Goal: Task Accomplishment & Management: Manage account settings

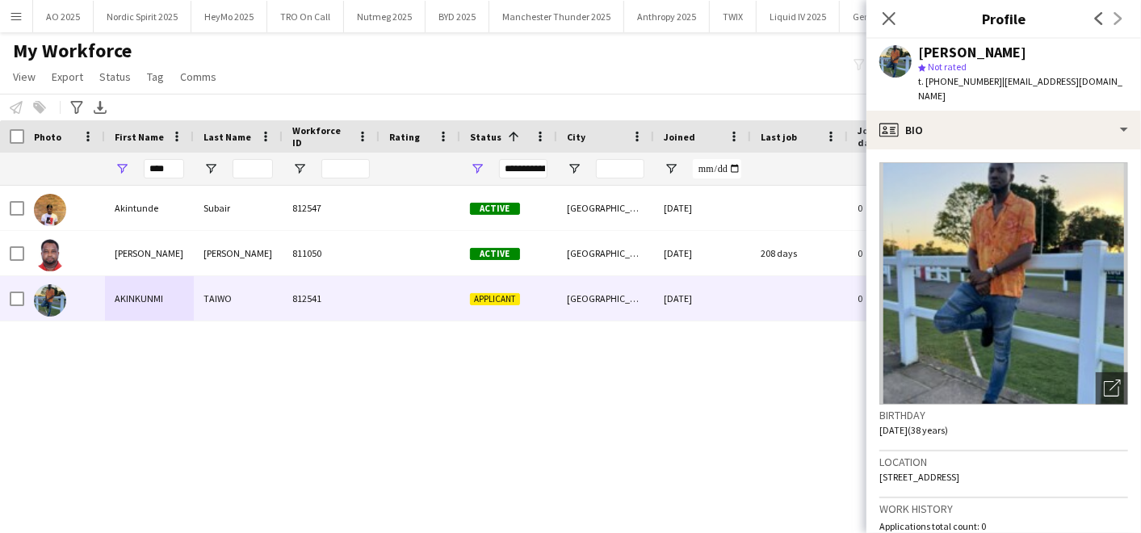
scroll to position [0, 1117]
click at [898, 17] on app-icon "Close pop-in" at bounding box center [889, 18] width 23 height 23
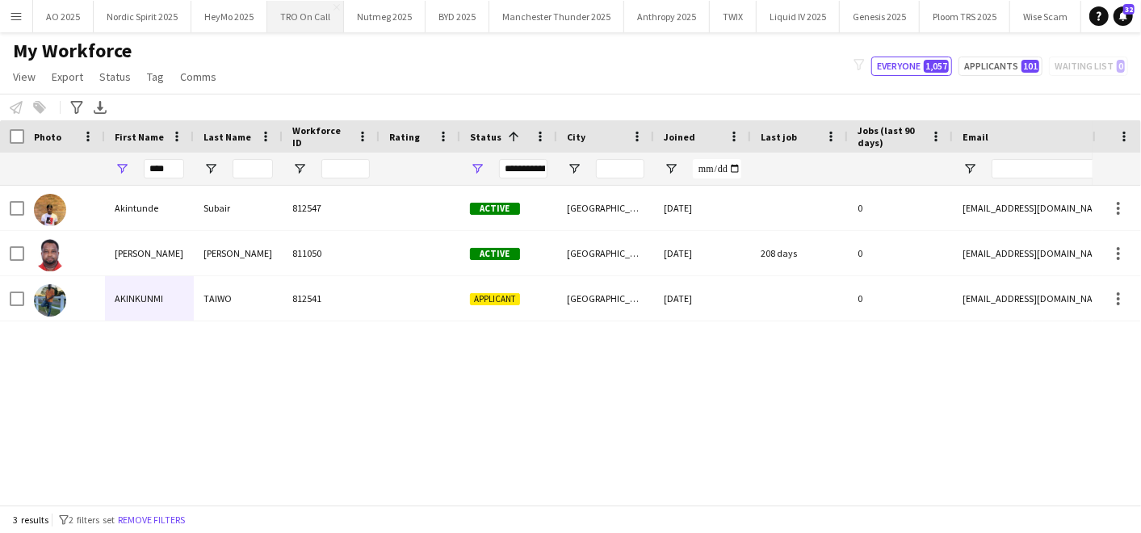
scroll to position [0, 0]
click at [131, 18] on button "Nordic Spirit 2025 Close" at bounding box center [143, 16] width 98 height 31
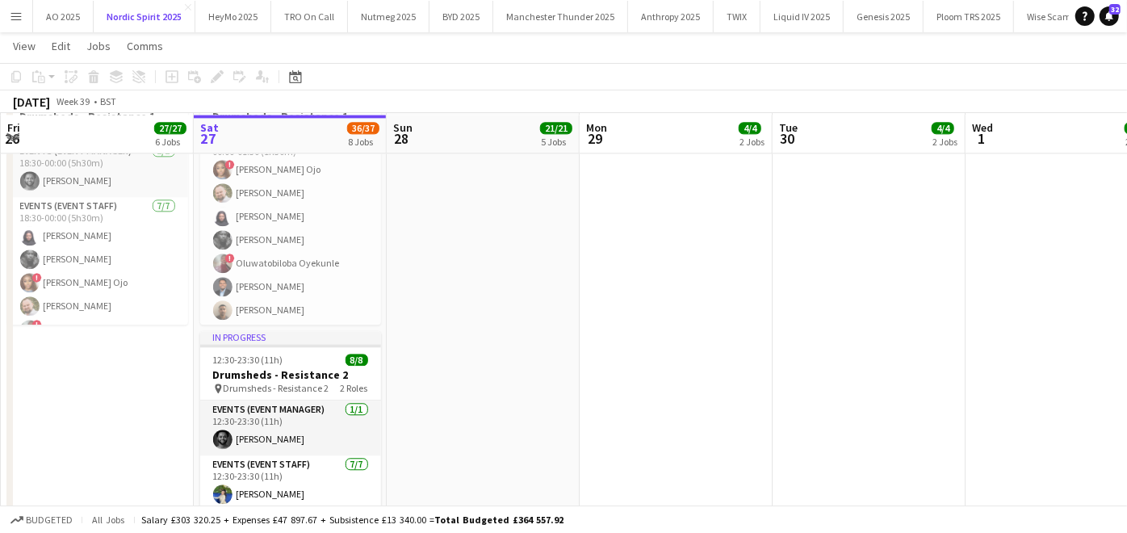
scroll to position [2390, 0]
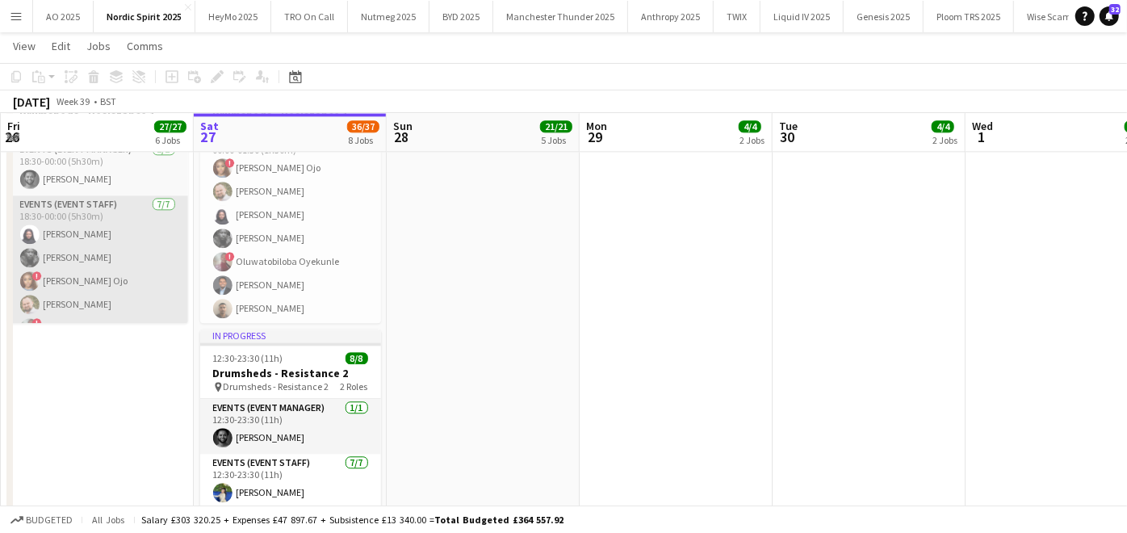
click at [107, 297] on app-card-role "Events (Event Staff) [DATE] 18:30-00:00 (5h30m) [PERSON_NAME] [PERSON_NAME] ! […" at bounding box center [97, 292] width 181 height 195
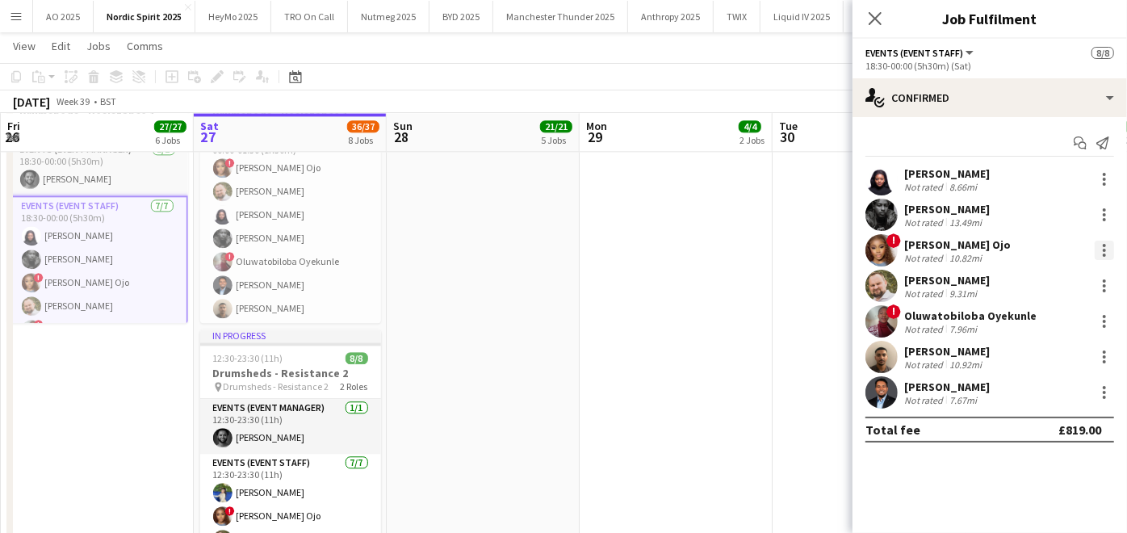
click at [1102, 253] on div at bounding box center [1104, 250] width 19 height 19
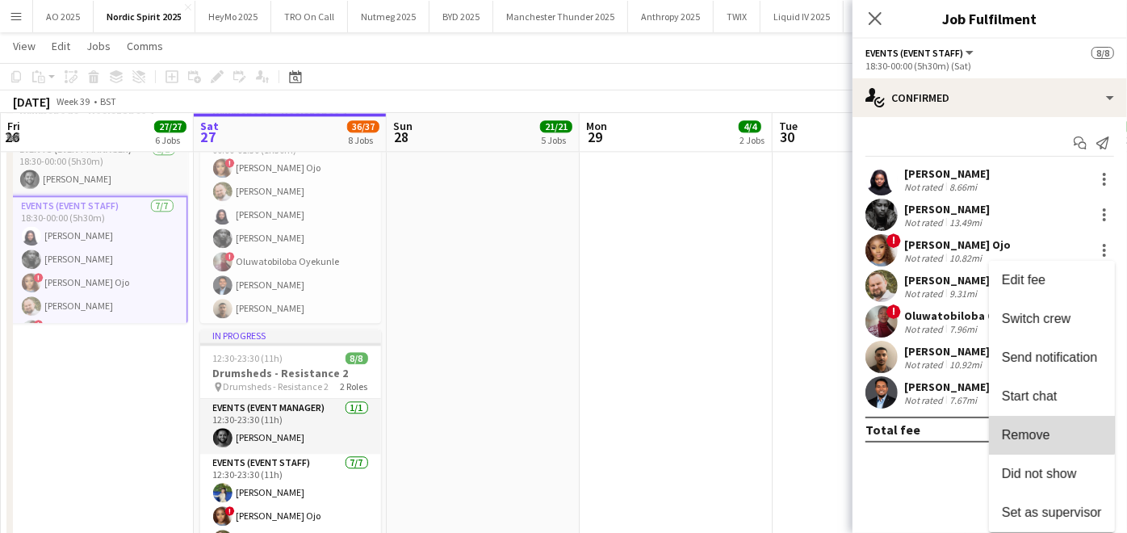
click at [1034, 418] on button "Remove" at bounding box center [1052, 435] width 126 height 39
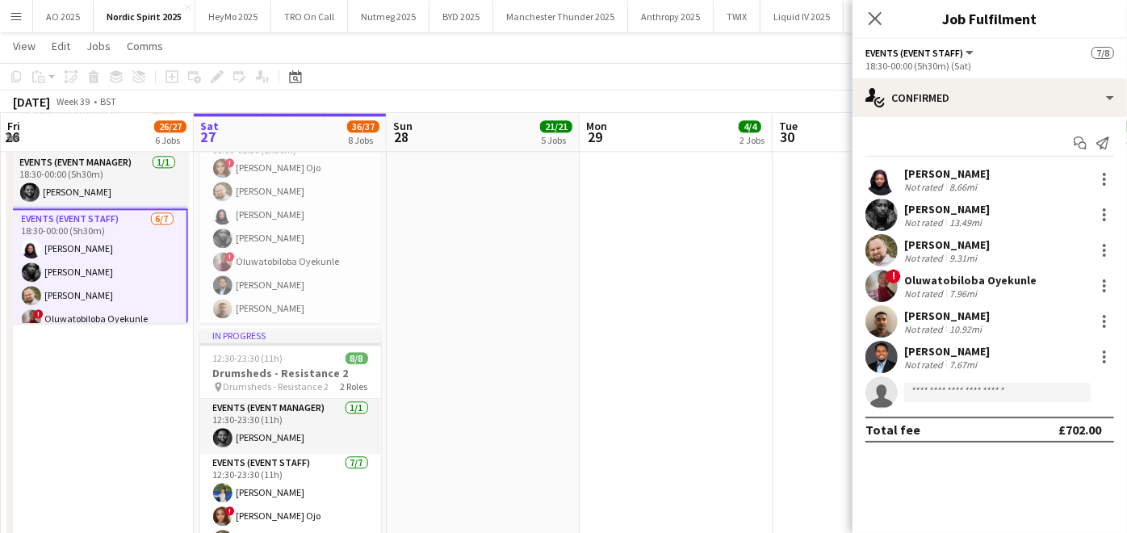
click at [689, 372] on app-date-cell at bounding box center [676, 339] width 193 height 523
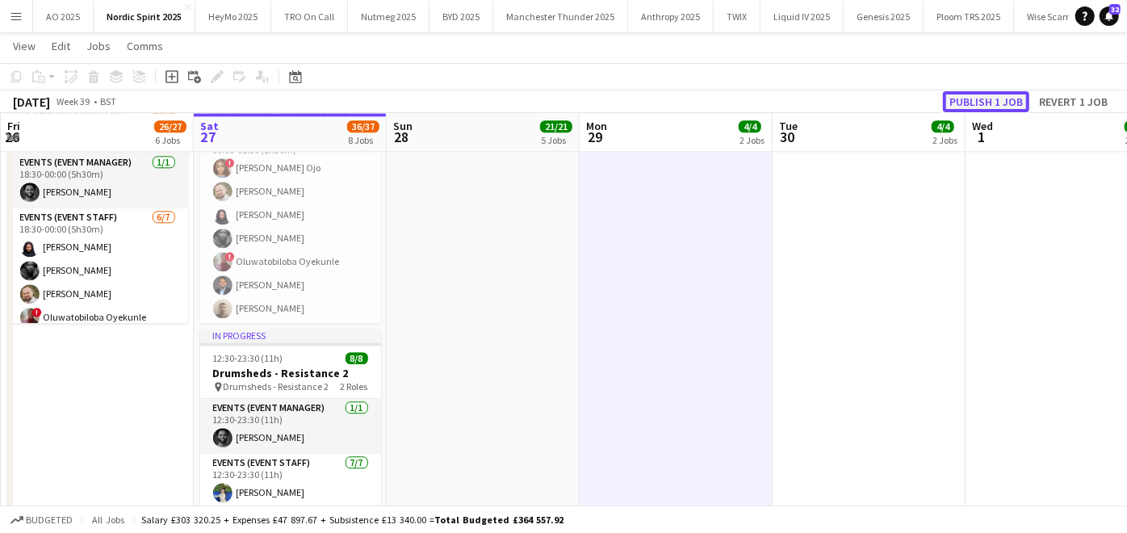
click at [1006, 96] on button "Publish 1 job" at bounding box center [986, 101] width 86 height 21
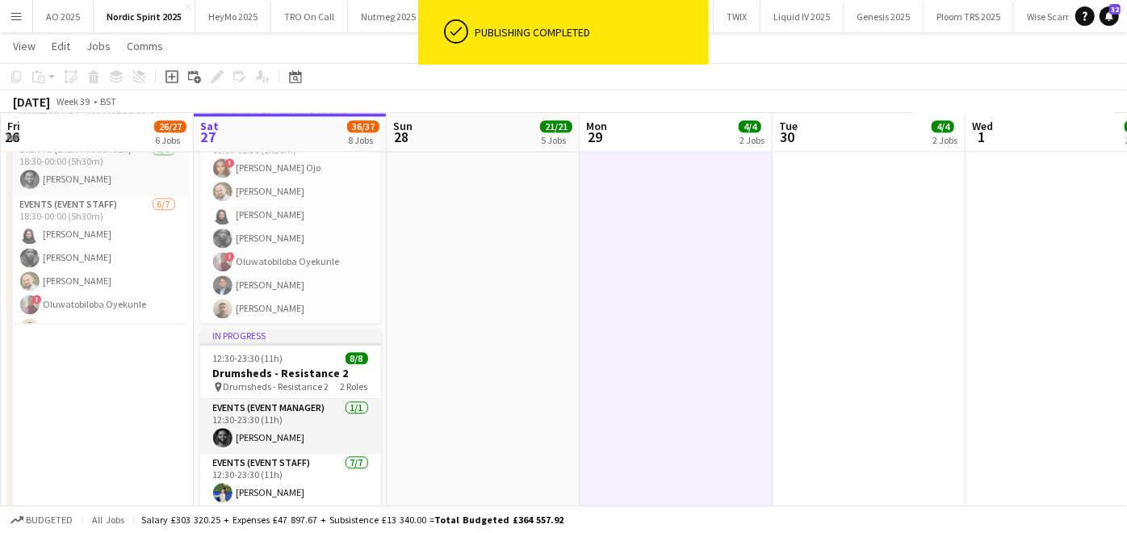
click at [561, 283] on app-date-cell at bounding box center [483, 339] width 193 height 523
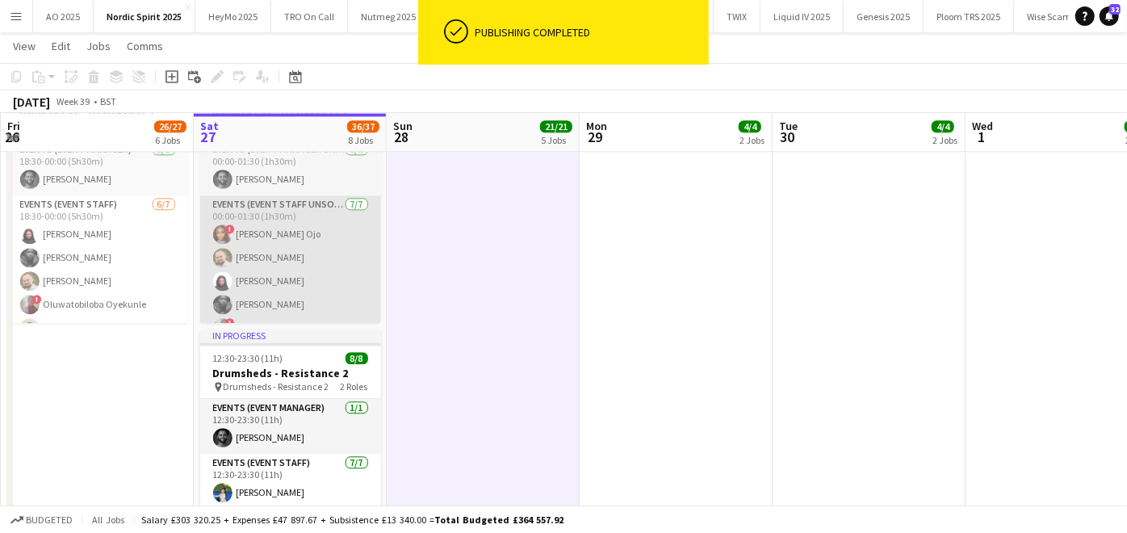
scroll to position [66, 0]
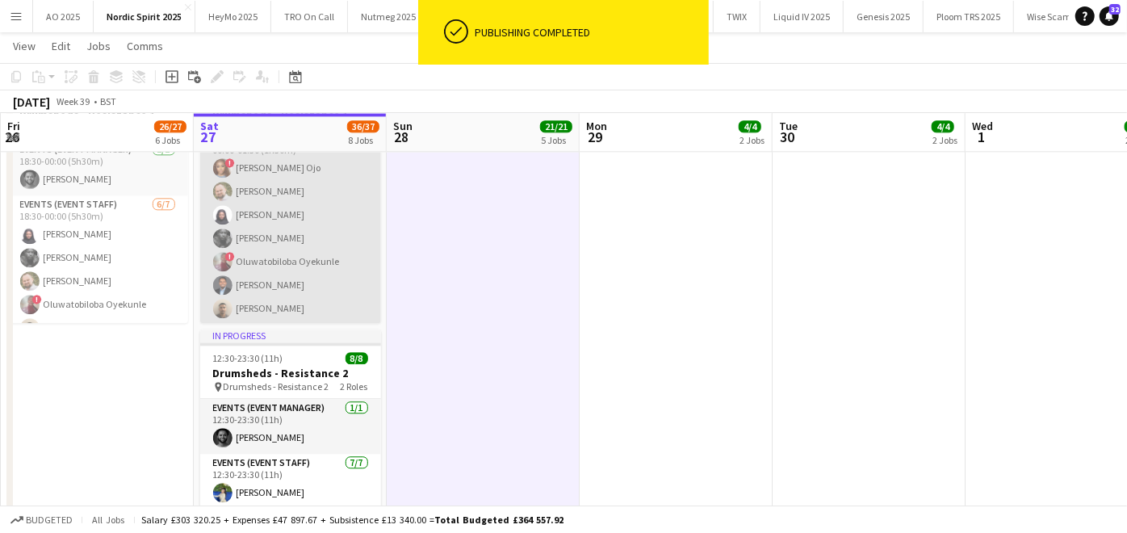
click at [273, 283] on app-card-role "Events (Event Staff Unsocial) [DATE] 00:00-01:30 (1h30m) ! [PERSON_NAME] Ojo au…" at bounding box center [290, 226] width 181 height 195
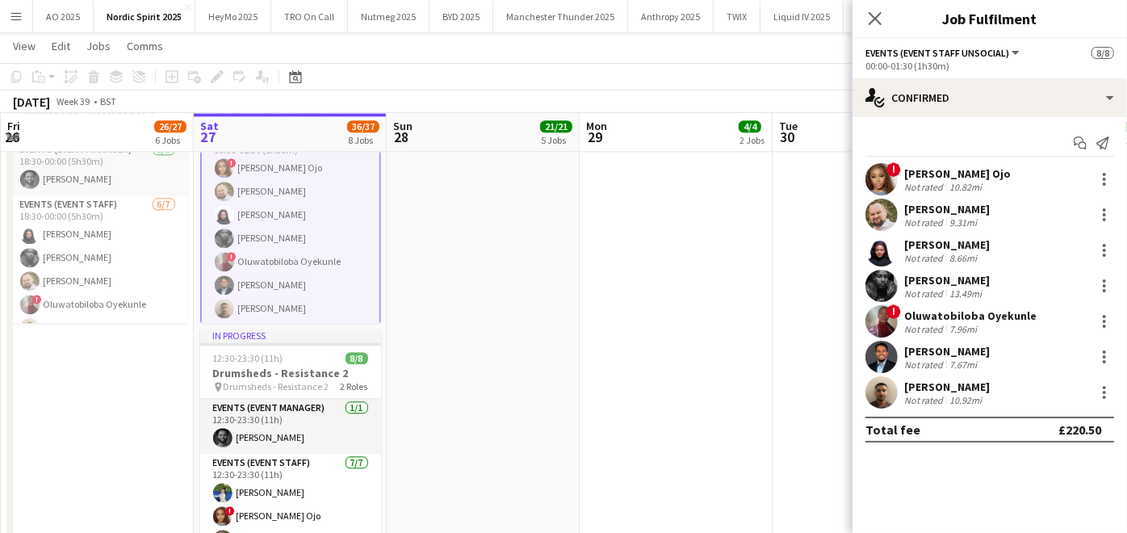
click at [705, 249] on app-date-cell at bounding box center [676, 339] width 193 height 523
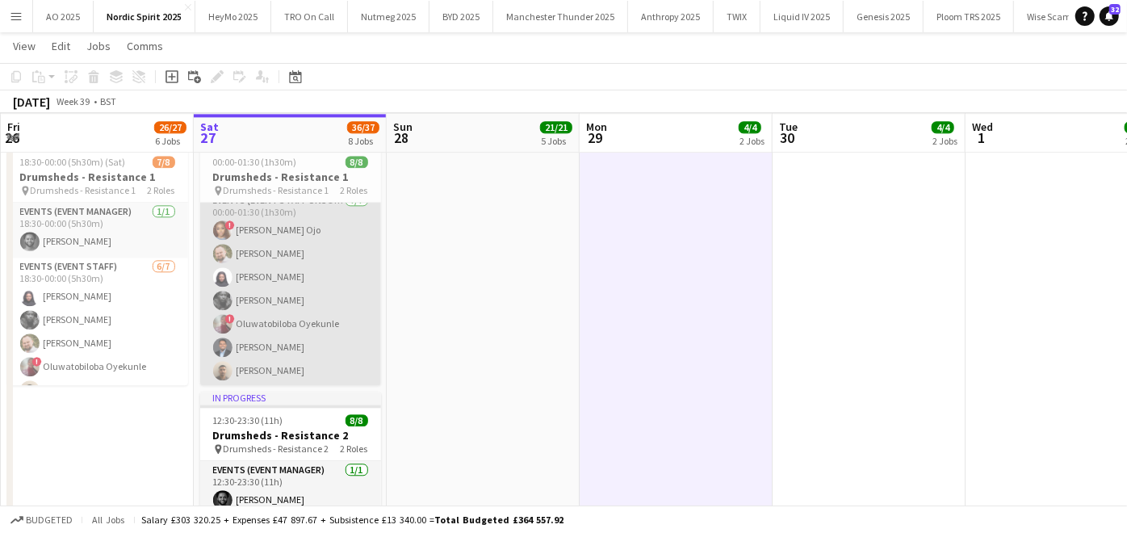
scroll to position [2329, 0]
click at [330, 327] on app-card-role "Events (Event Staff Unsocial) [DATE] 00:00-01:30 (1h30m) ! [PERSON_NAME] Ojo au…" at bounding box center [290, 287] width 181 height 195
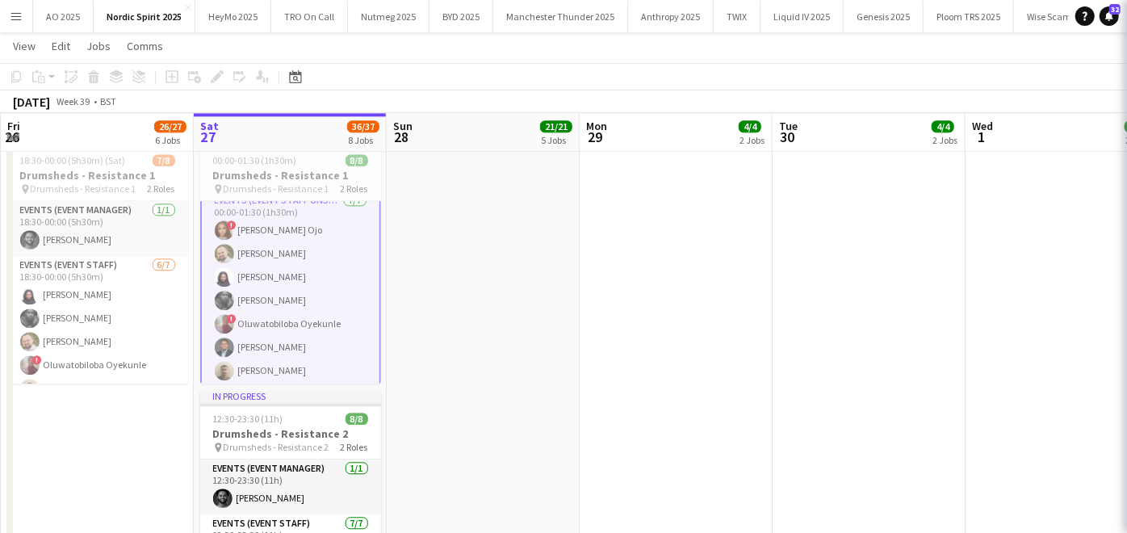
scroll to position [68, 0]
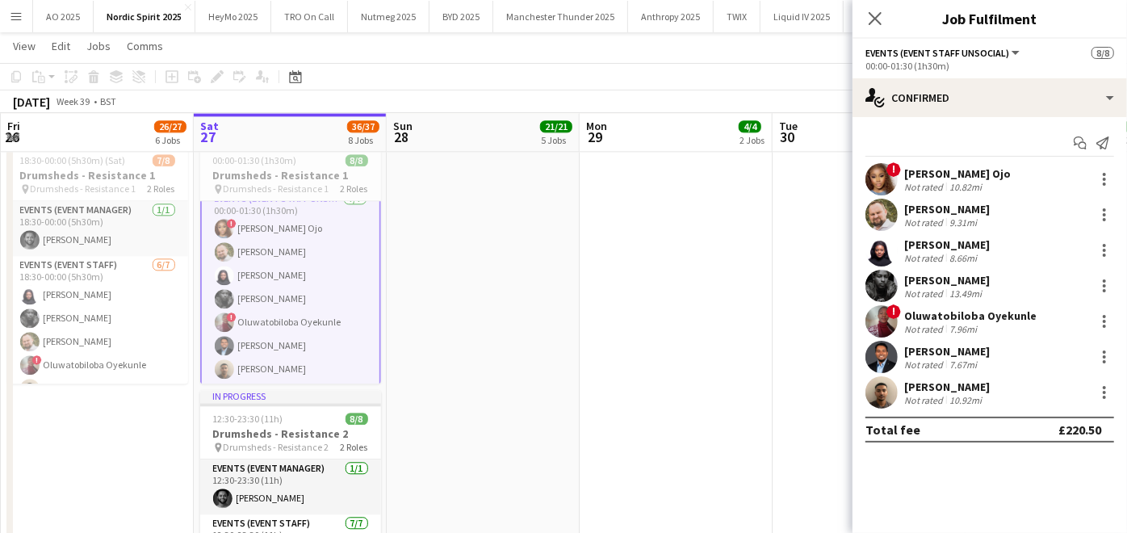
click at [1105, 167] on div "! [PERSON_NAME] Not rated 10.82mi" at bounding box center [990, 179] width 275 height 32
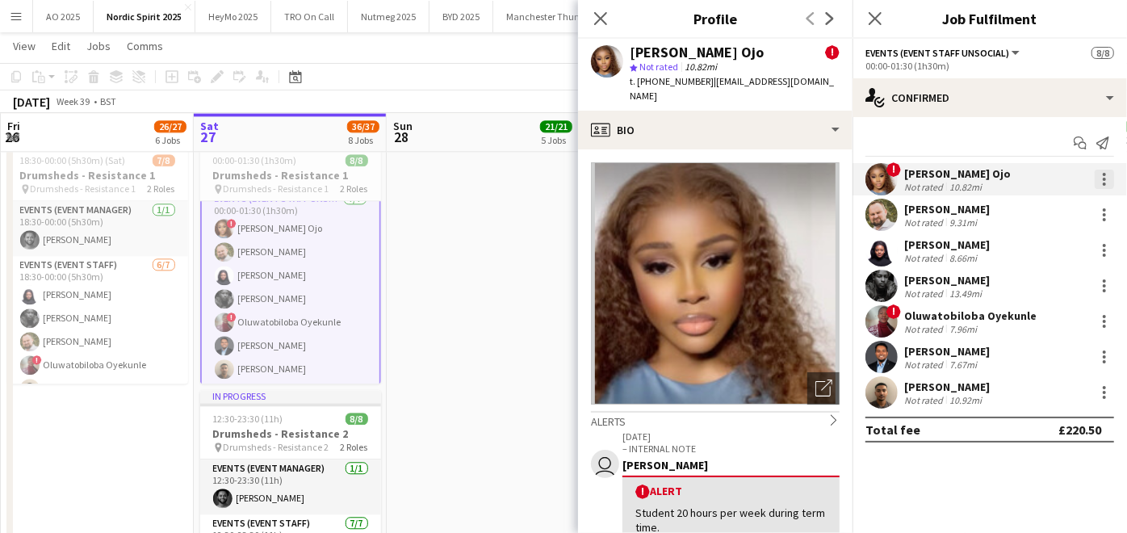
click at [1112, 178] on div at bounding box center [1104, 179] width 19 height 19
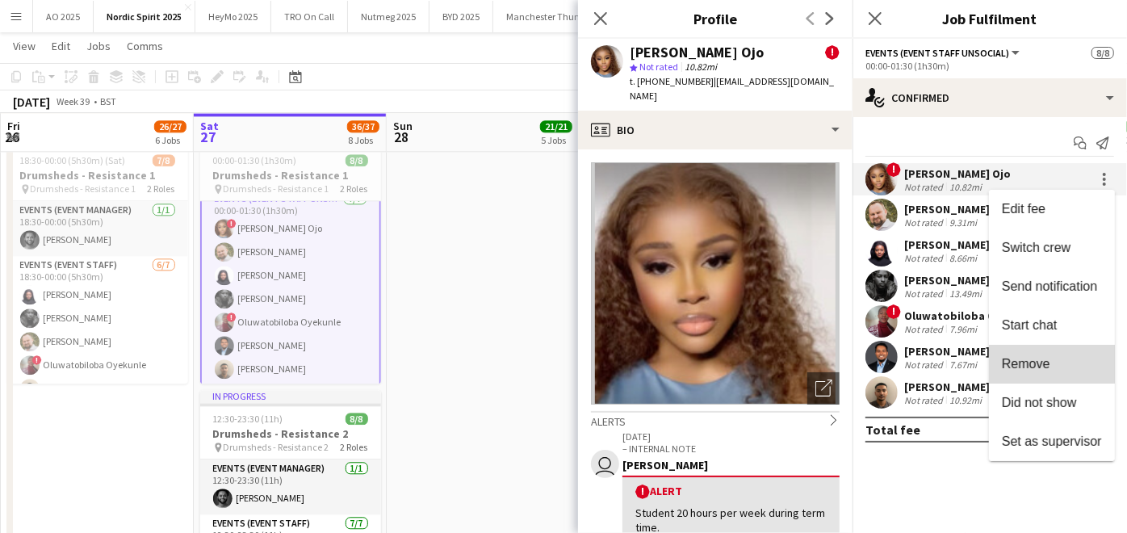
click at [1042, 361] on span "Remove" at bounding box center [1026, 364] width 48 height 14
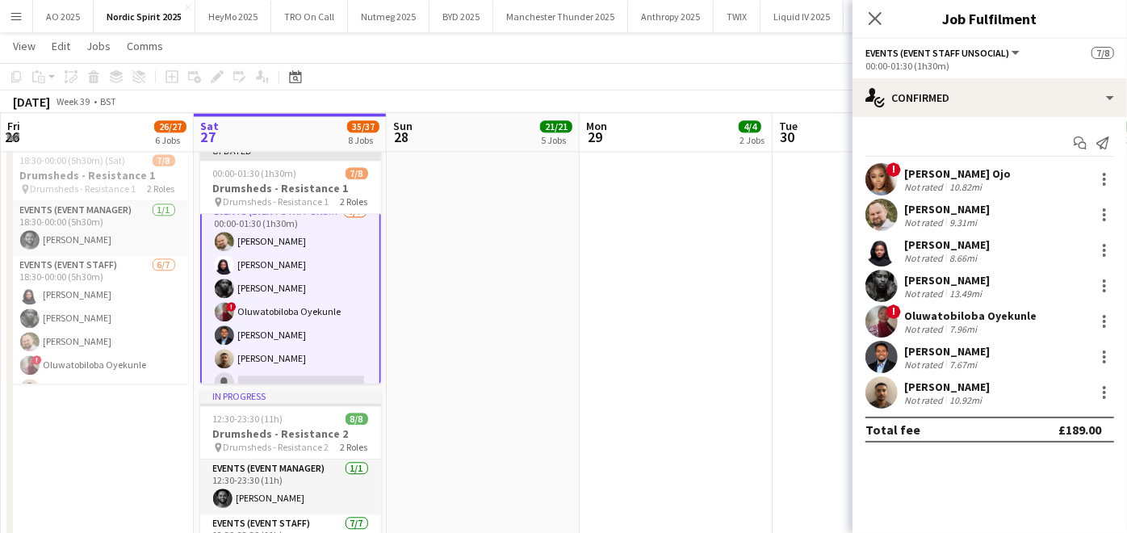
click at [636, 355] on app-date-cell at bounding box center [676, 399] width 193 height 523
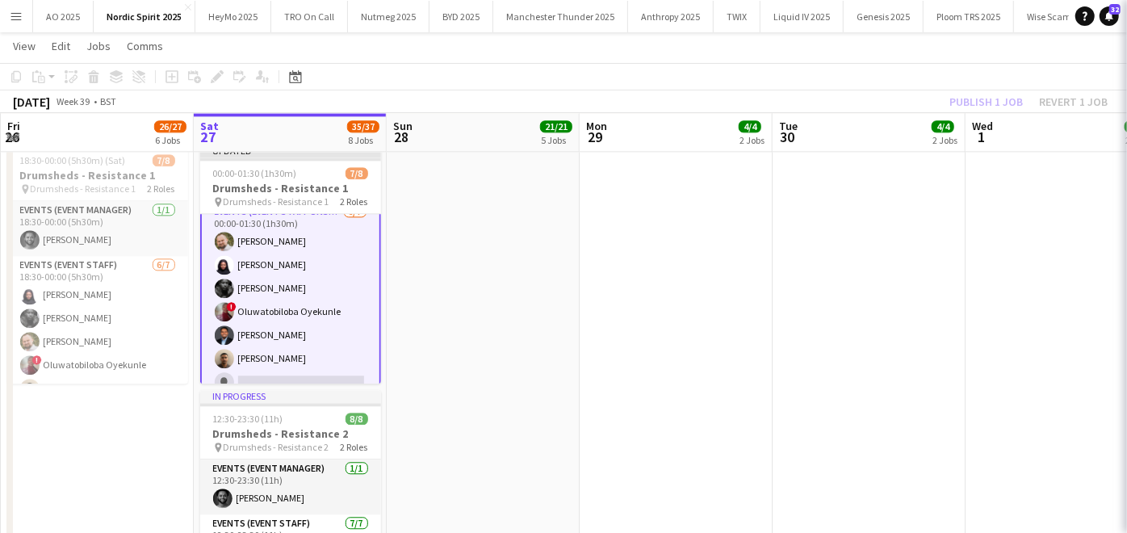
scroll to position [66, 0]
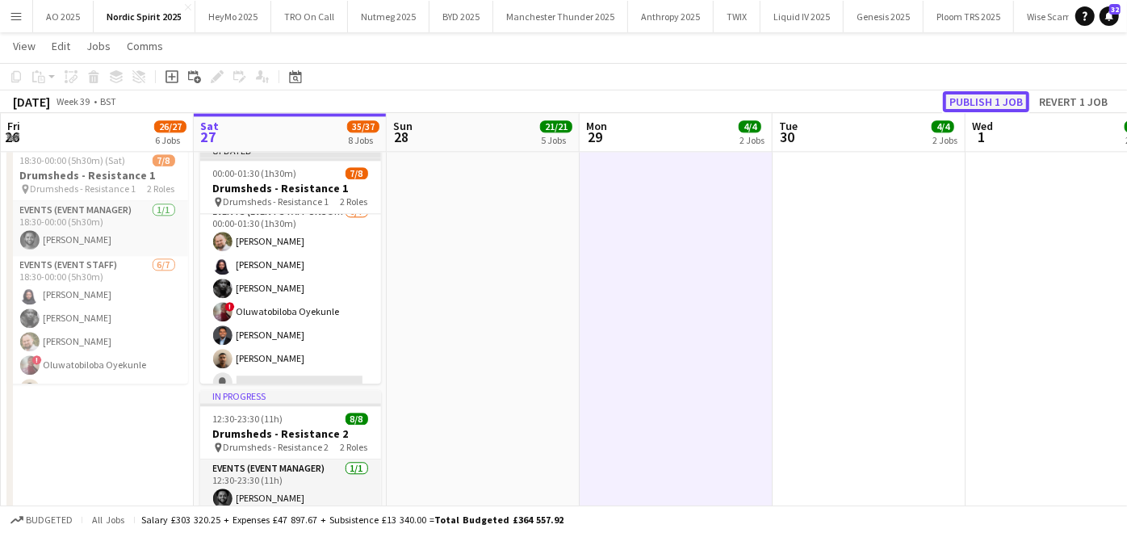
click at [971, 106] on button "Publish 1 job" at bounding box center [986, 101] width 86 height 21
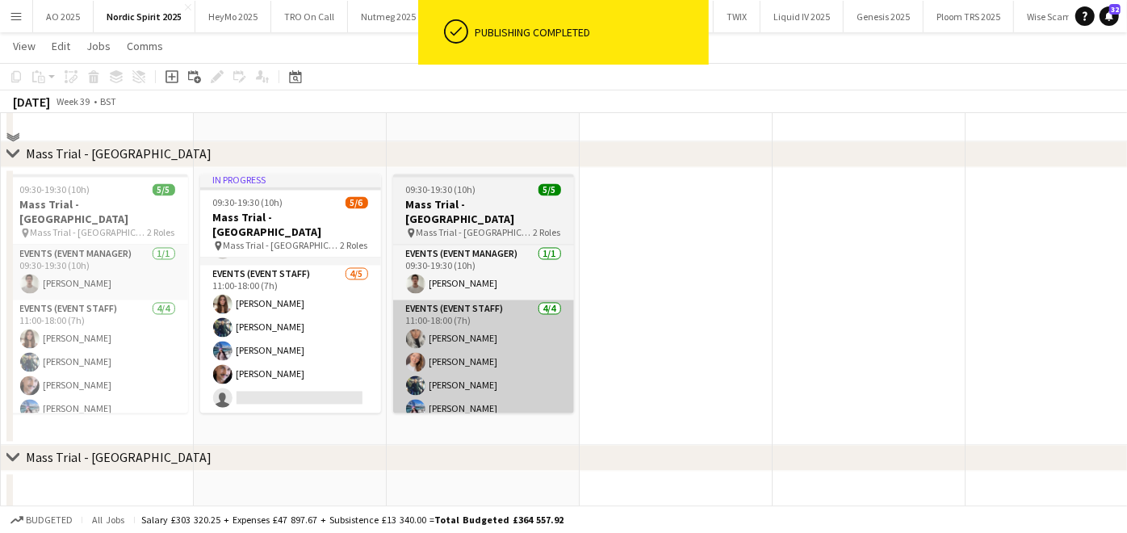
scroll to position [1885, 0]
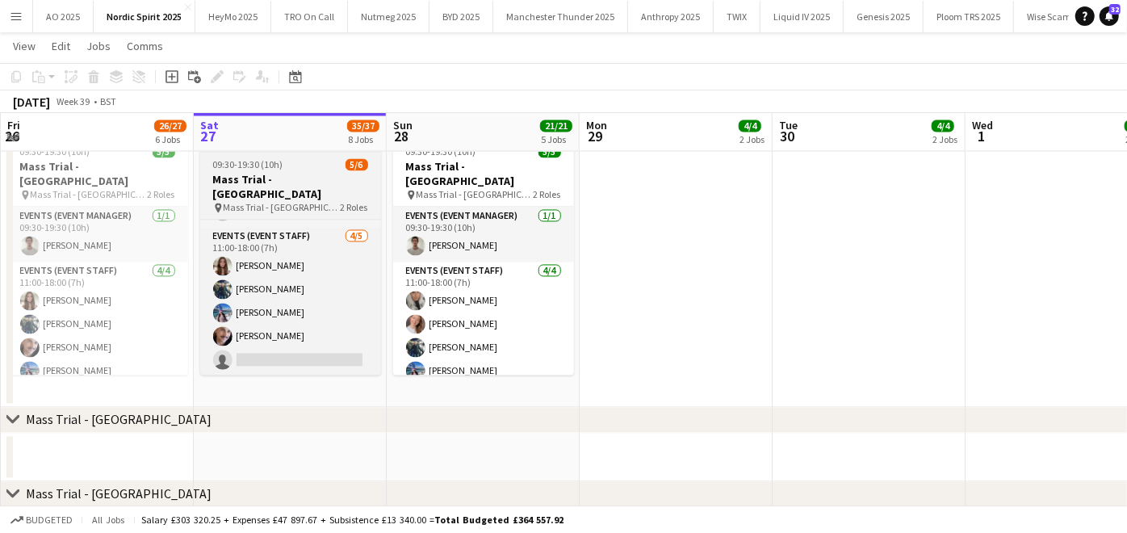
click at [268, 202] on span "Mass Trial - [GEOGRAPHIC_DATA]" at bounding box center [282, 208] width 117 height 12
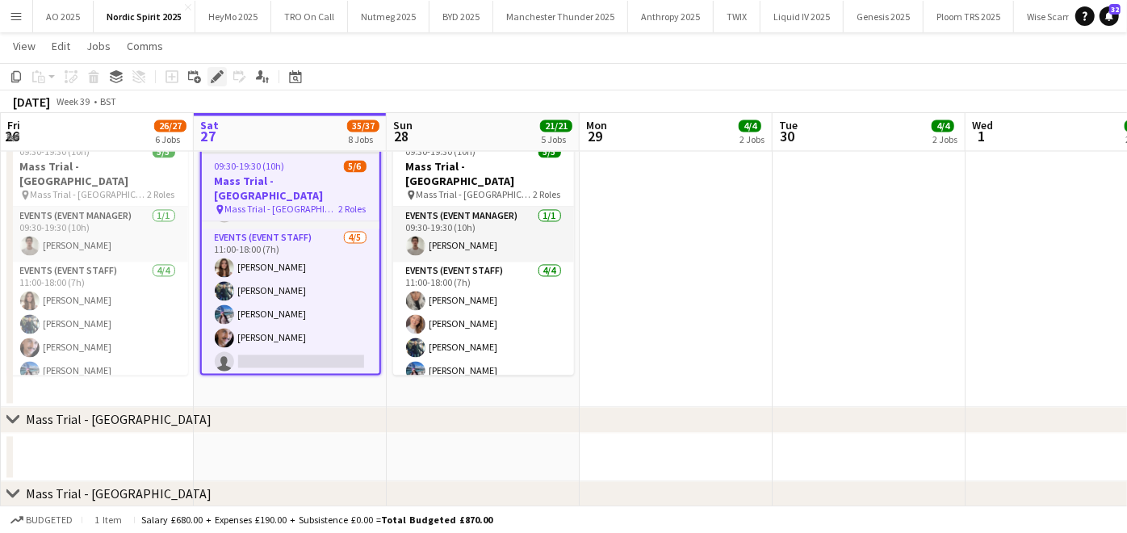
click at [225, 76] on div "Edit" at bounding box center [217, 76] width 19 height 19
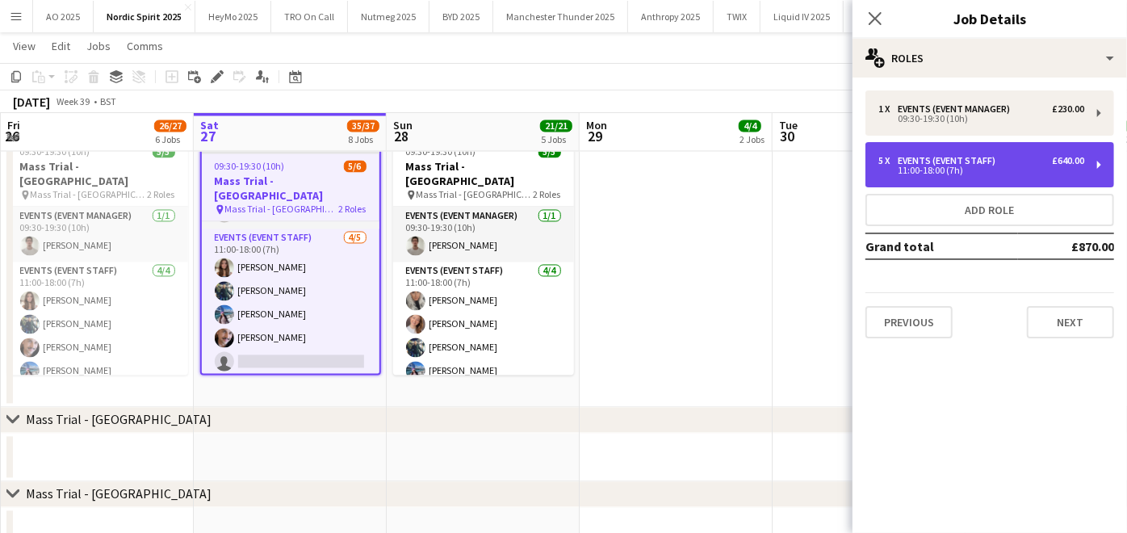
click at [1024, 176] on div "5 x Events (Event Staff) £640.00 11:00-18:00 (7h)" at bounding box center [990, 164] width 249 height 45
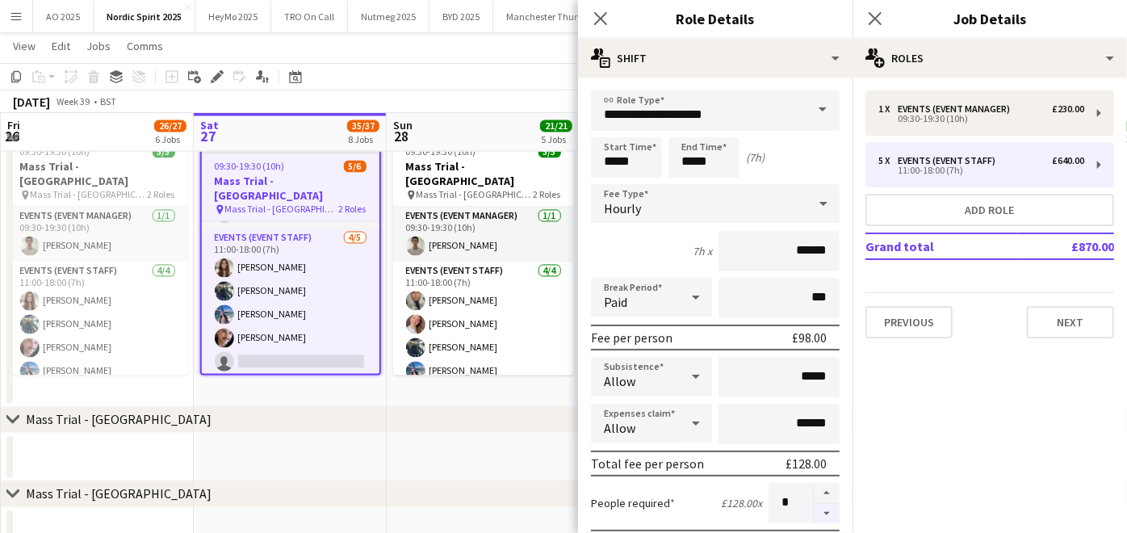
click at [814, 504] on button "button" at bounding box center [827, 514] width 26 height 20
type input "*"
click at [508, 447] on app-date-cell at bounding box center [483, 458] width 193 height 48
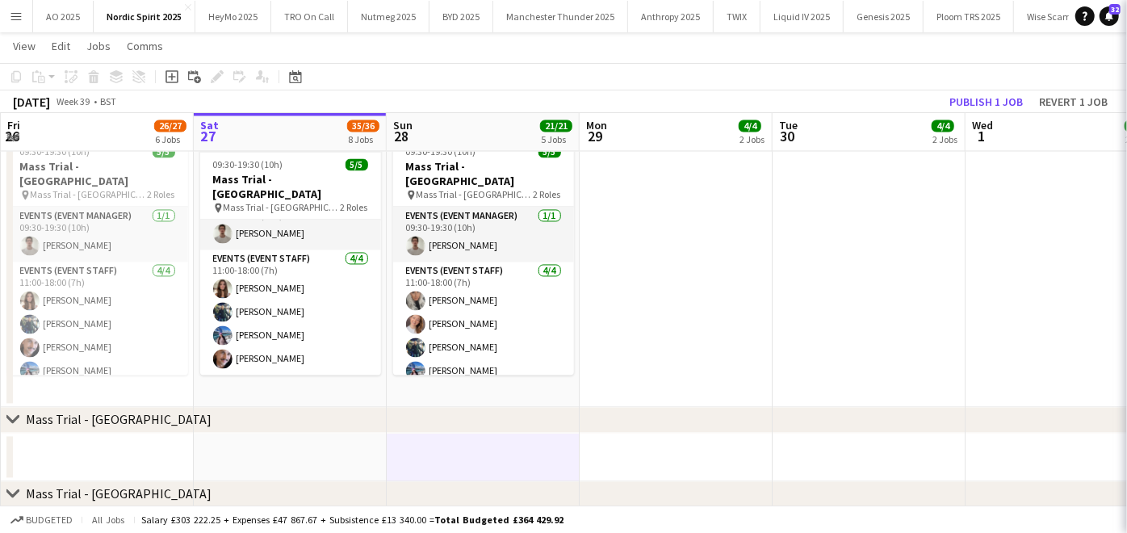
scroll to position [24, 0]
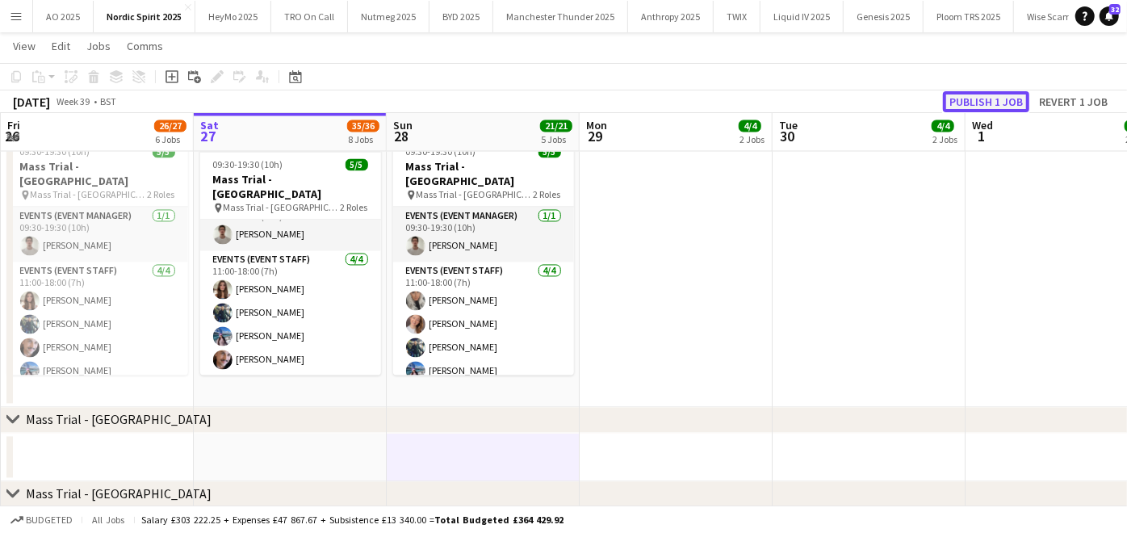
click at [999, 106] on button "Publish 1 job" at bounding box center [986, 101] width 86 height 21
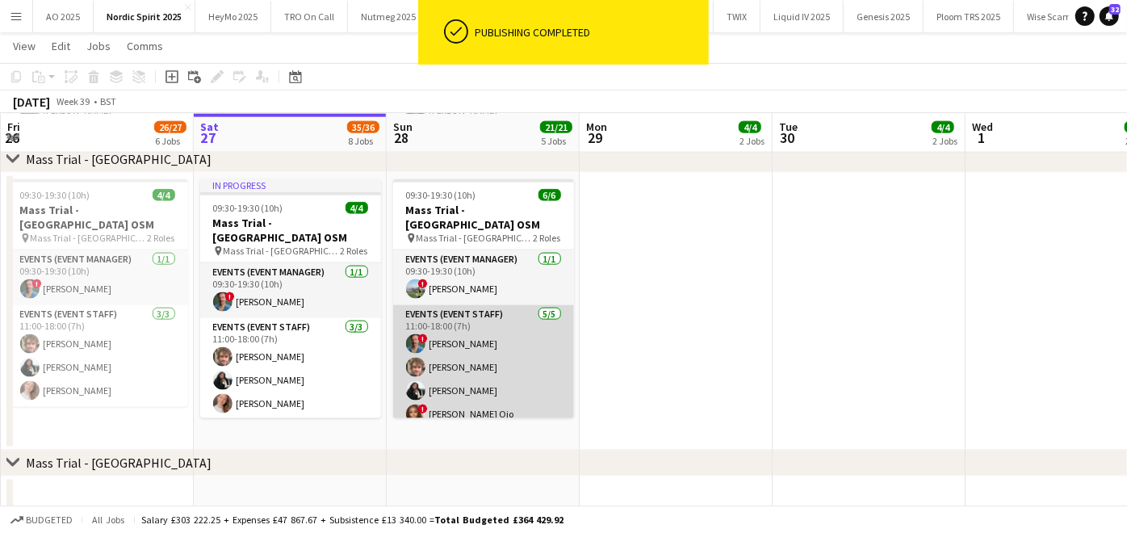
scroll to position [25, 0]
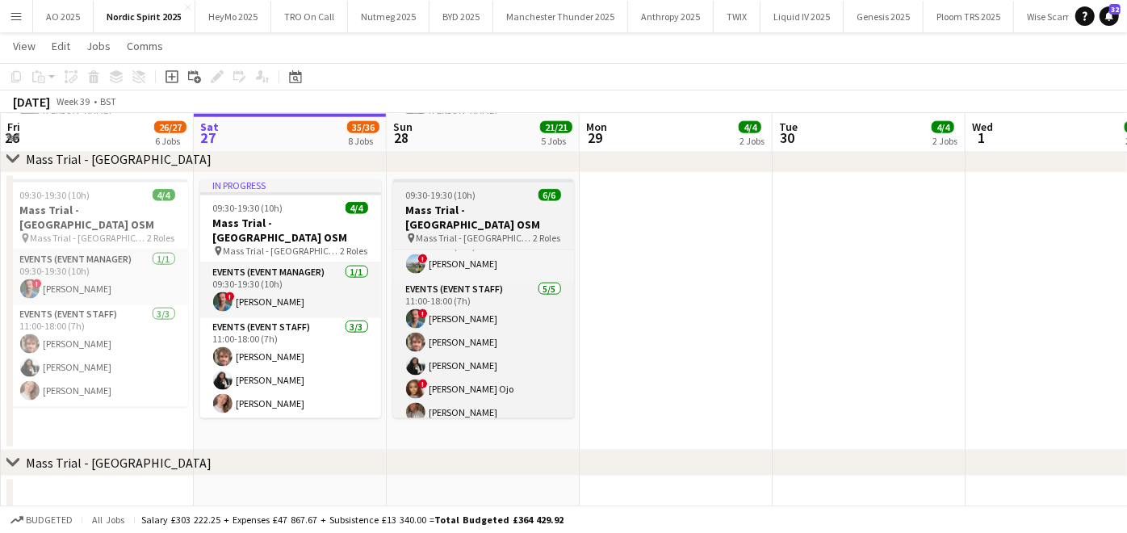
click at [447, 199] on span "09:30-19:30 (10h)" at bounding box center [441, 195] width 70 height 12
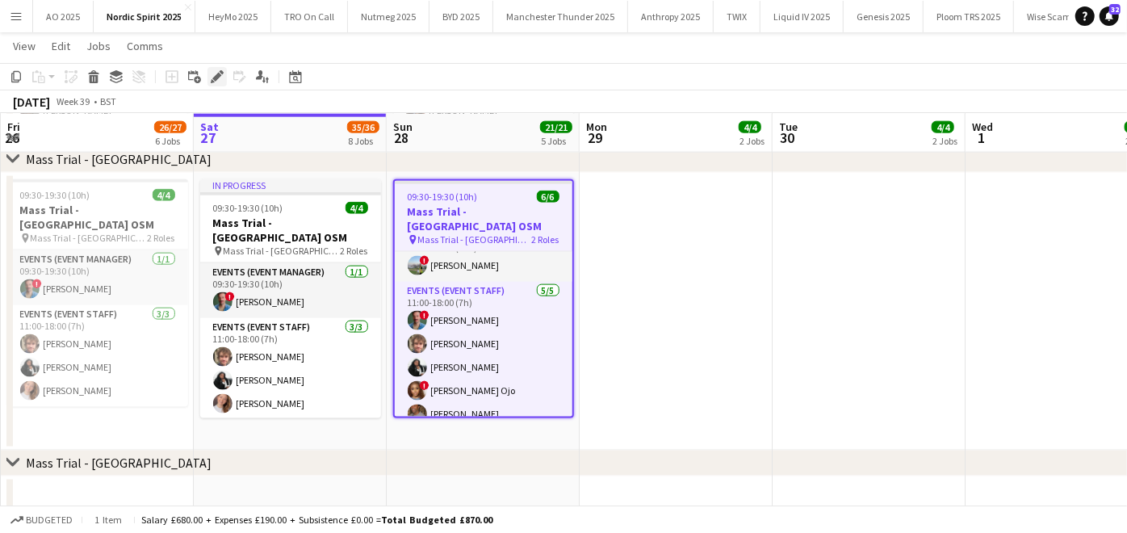
click at [220, 78] on icon "Edit" at bounding box center [217, 76] width 13 height 13
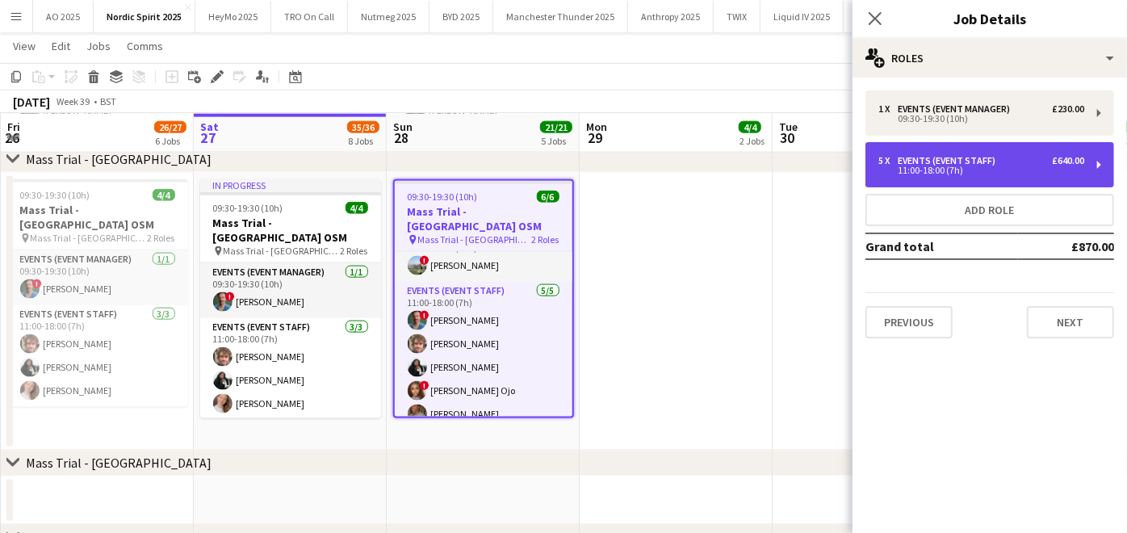
click at [967, 155] on div "Events (Event Staff)" at bounding box center [950, 160] width 104 height 11
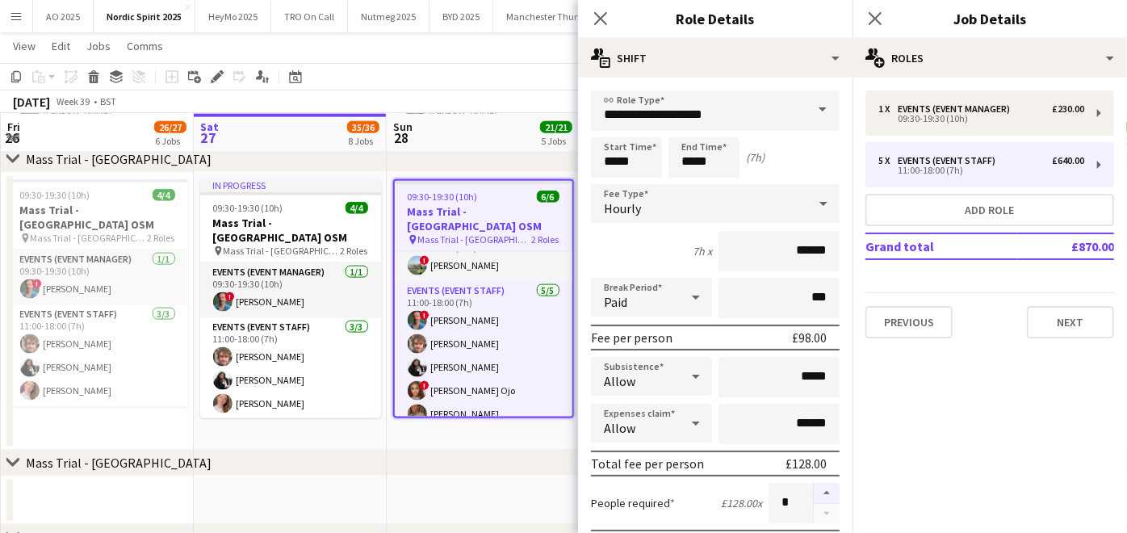
click at [814, 483] on button "button" at bounding box center [827, 493] width 26 height 21
type input "*"
click at [513, 468] on div "chevron-right Mass Trial - [GEOGRAPHIC_DATA]" at bounding box center [563, 464] width 1127 height 26
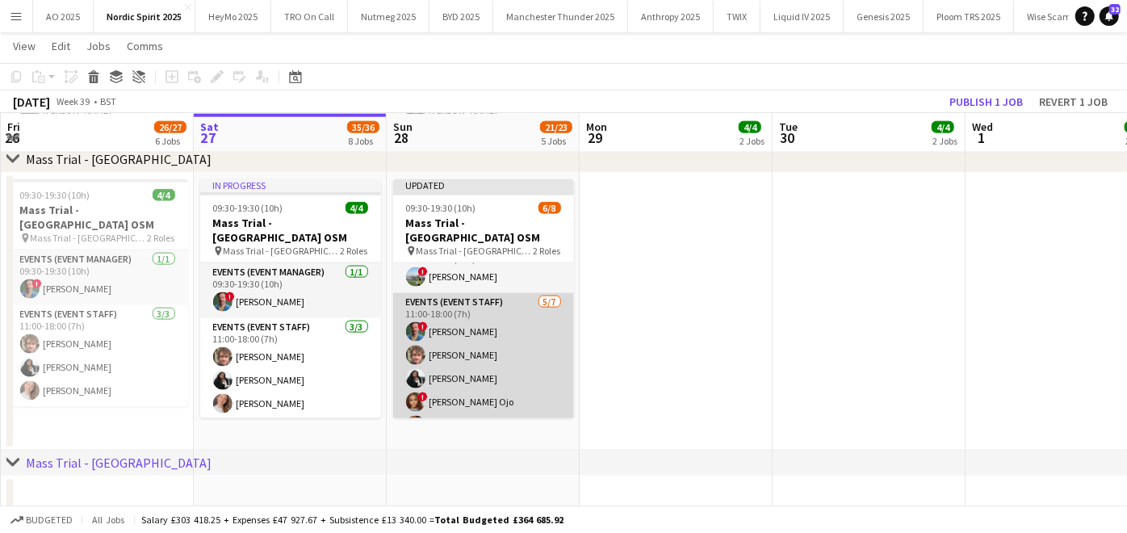
scroll to position [85, 0]
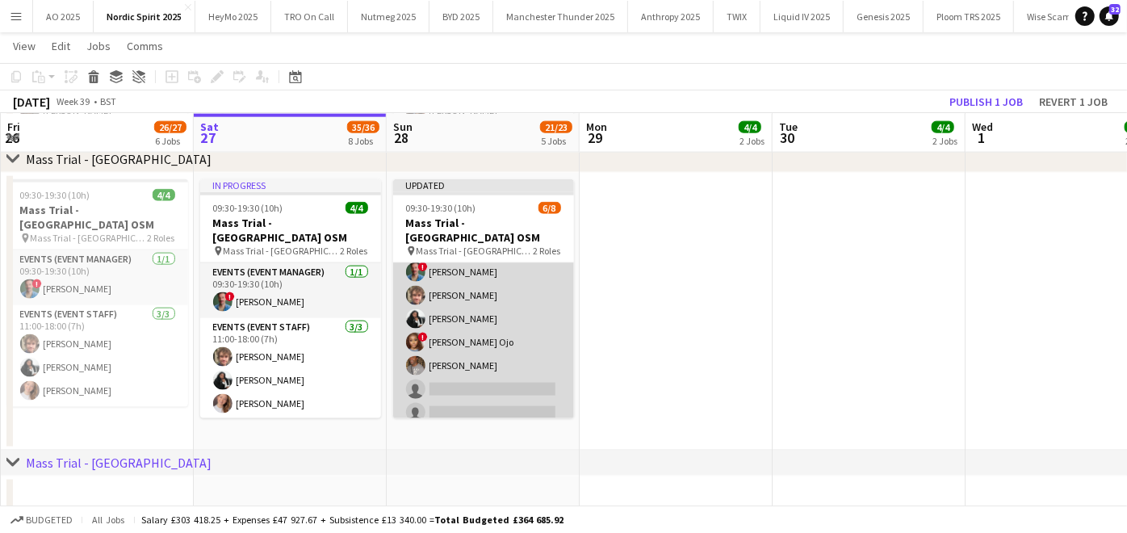
click at [441, 372] on app-card-role "Events (Event Staff) [DATE] 11:00-18:00 (7h) ! [PERSON_NAME] [PERSON_NAME] ONOC…" at bounding box center [483, 330] width 181 height 195
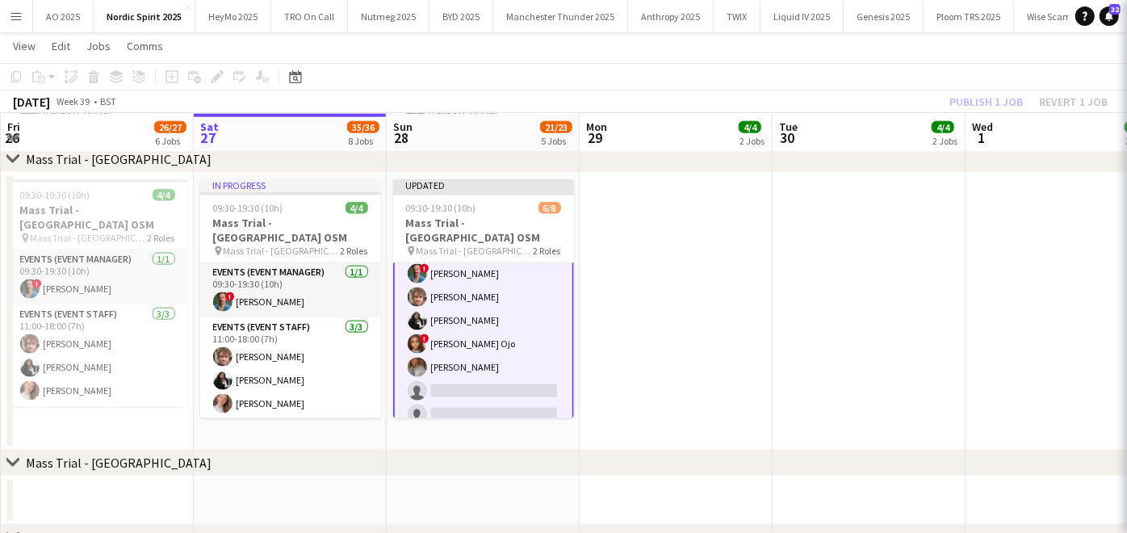
scroll to position [86, 0]
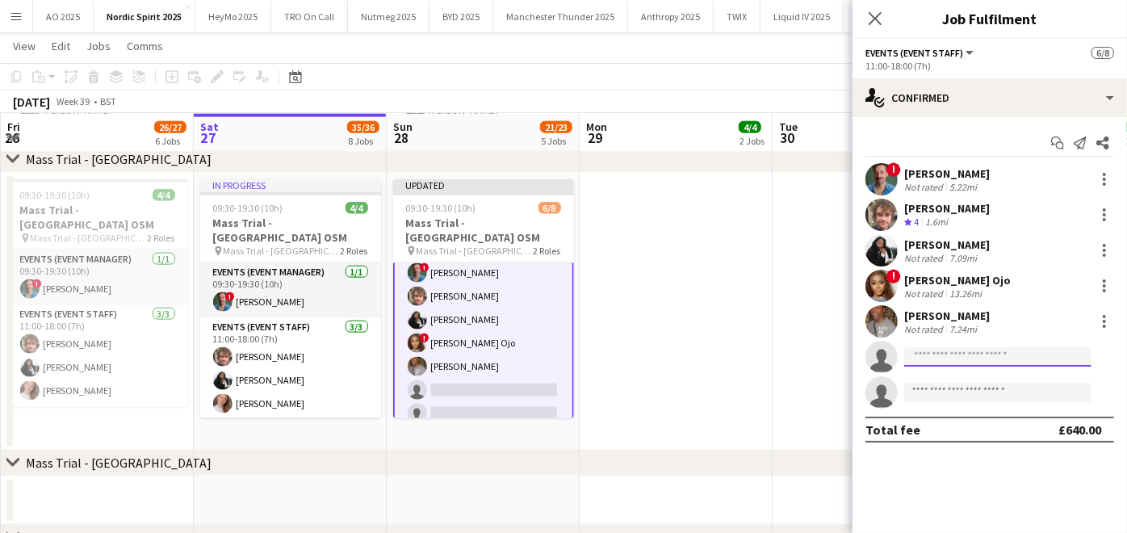
click at [945, 365] on input at bounding box center [998, 356] width 187 height 19
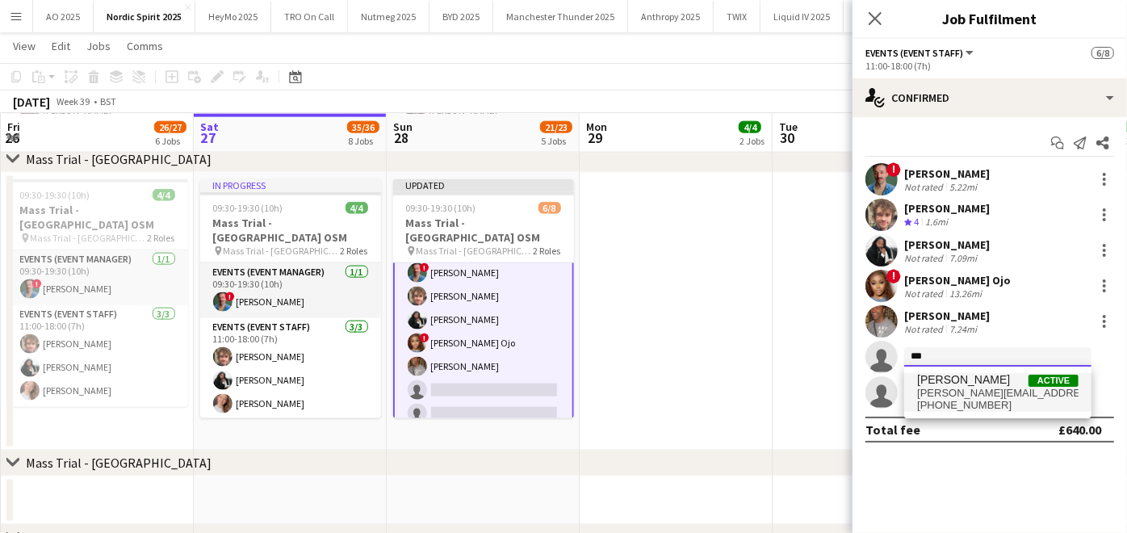
type input "***"
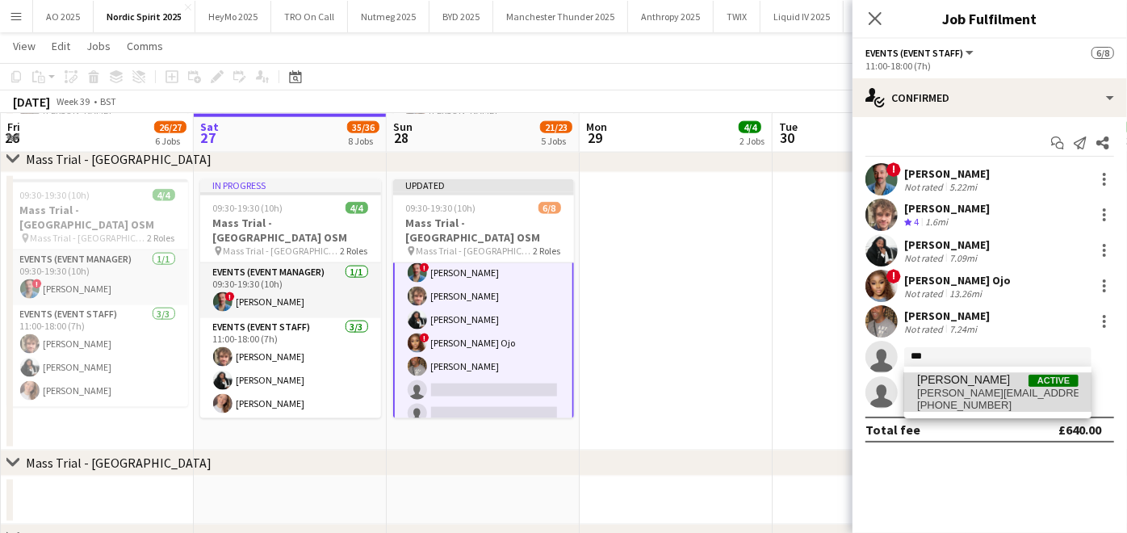
click at [949, 385] on span "[PERSON_NAME]" at bounding box center [963, 380] width 93 height 14
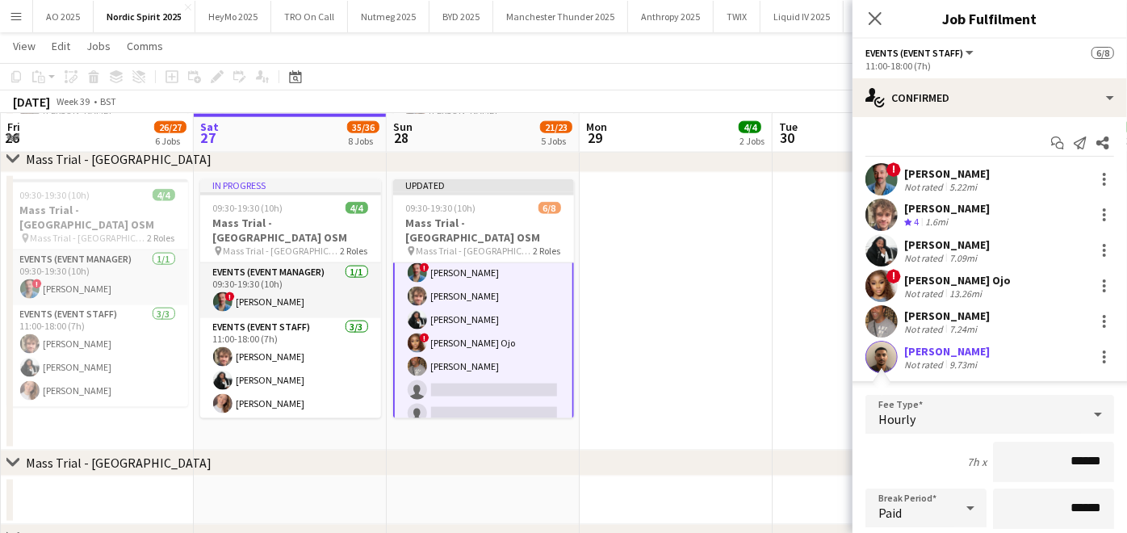
scroll to position [286, 0]
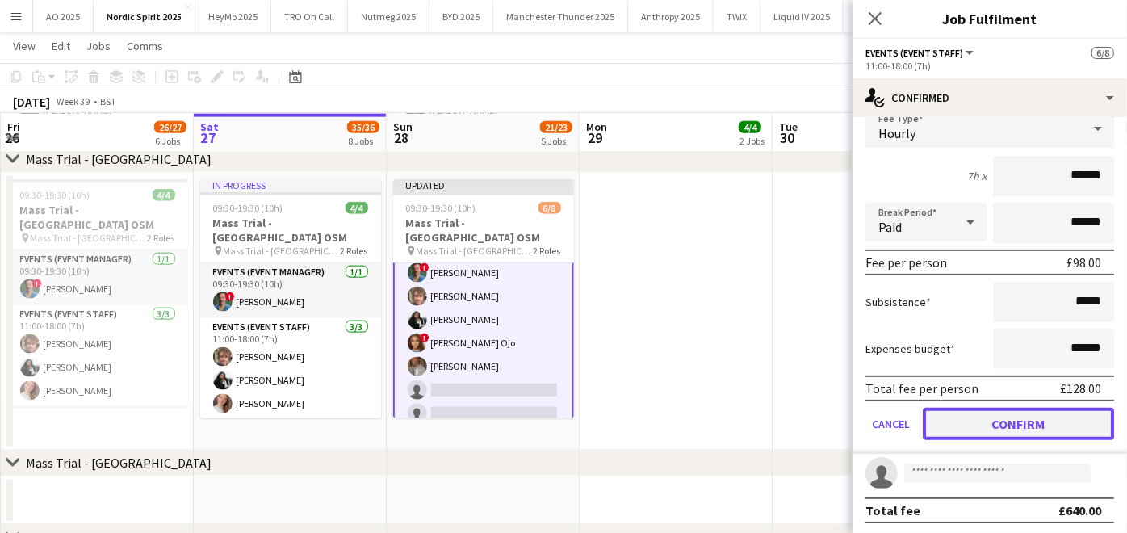
click at [948, 418] on button "Confirm" at bounding box center [1018, 424] width 191 height 32
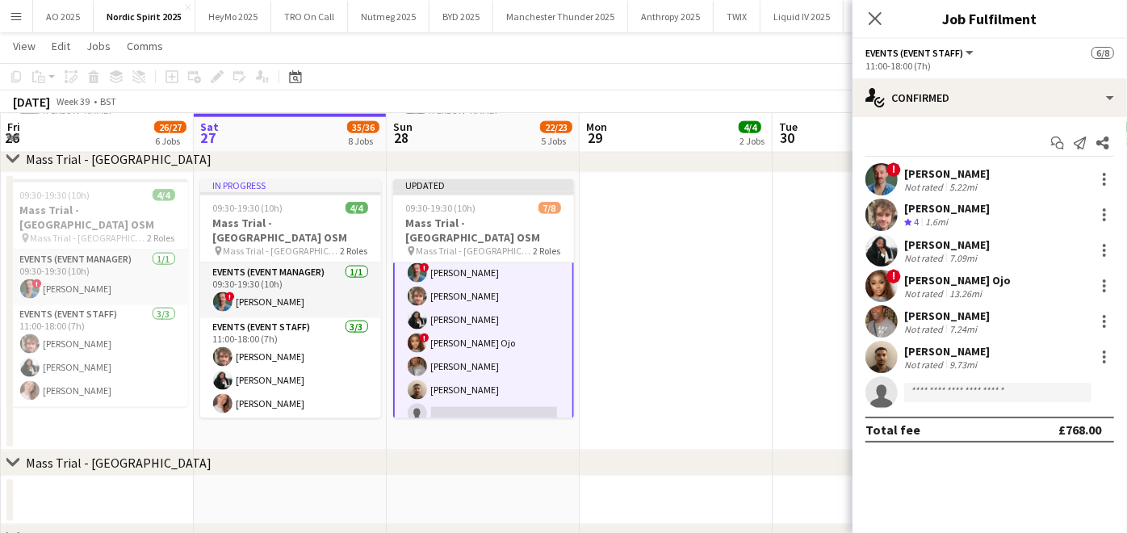
scroll to position [0, 0]
click at [752, 343] on app-date-cell at bounding box center [676, 312] width 193 height 278
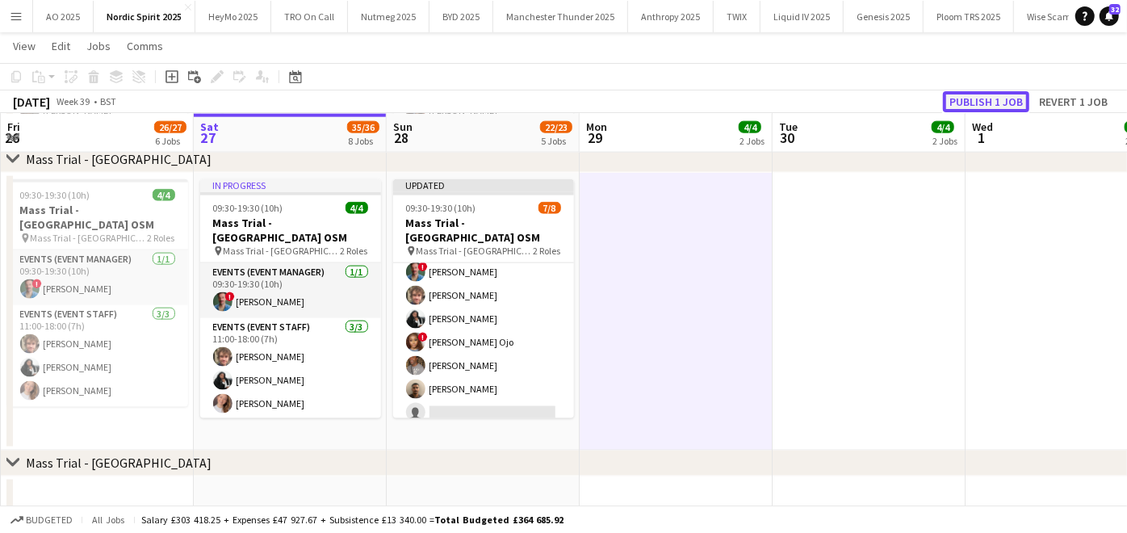
click at [975, 101] on button "Publish 1 job" at bounding box center [986, 101] width 86 height 21
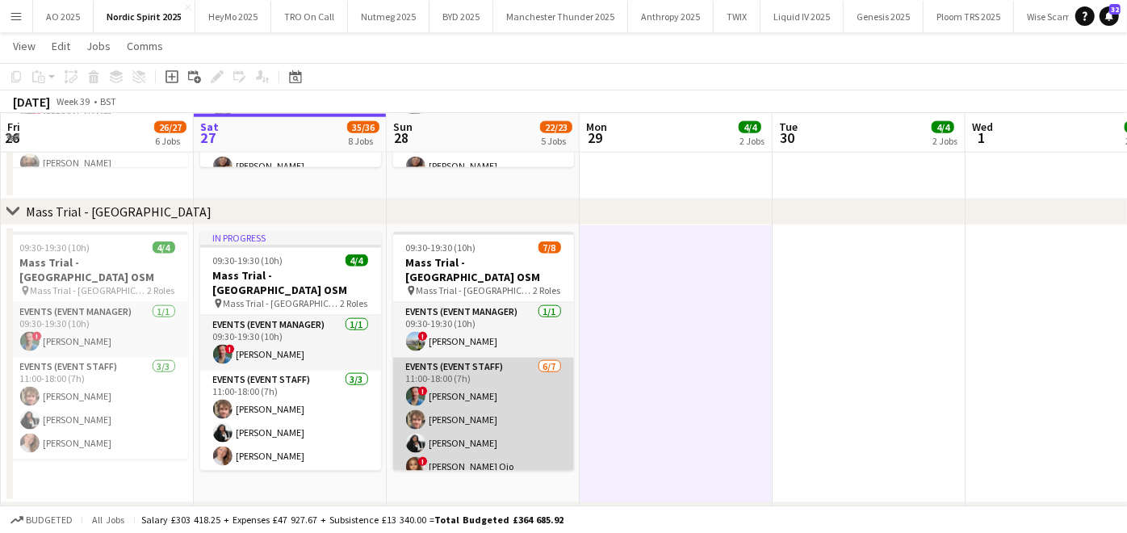
scroll to position [71, 0]
